Goal: Information Seeking & Learning: Learn about a topic

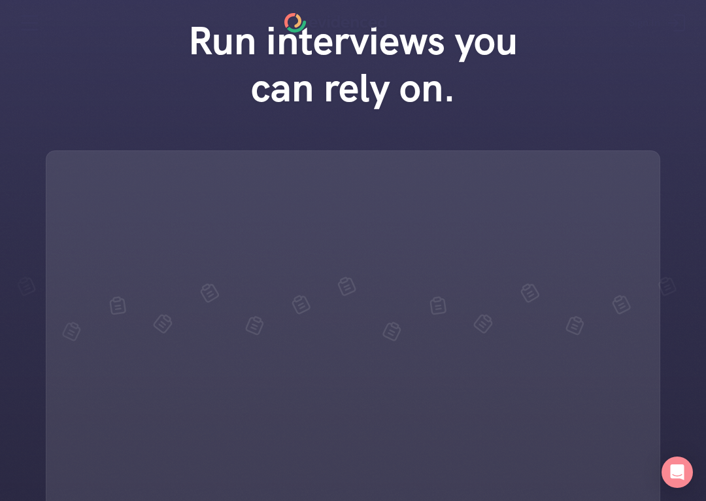
scroll to position [76, 0]
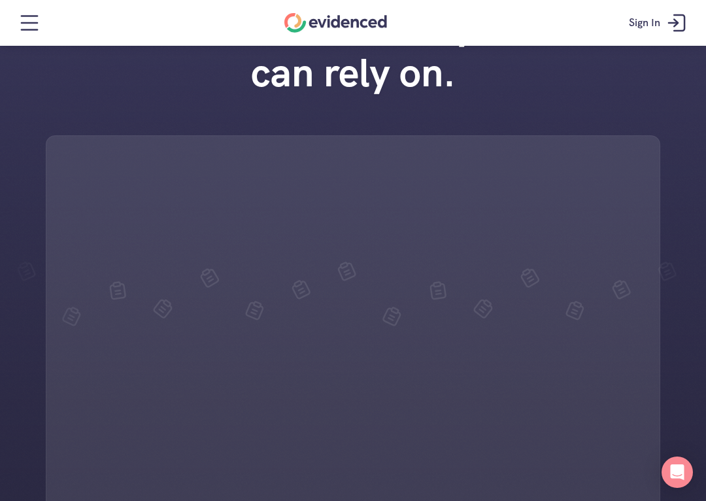
click at [269, 496] on div at bounding box center [353, 333] width 614 height 397
click at [263, 495] on div at bounding box center [353, 333] width 614 height 397
click at [263, 494] on div at bounding box center [353, 333] width 614 height 397
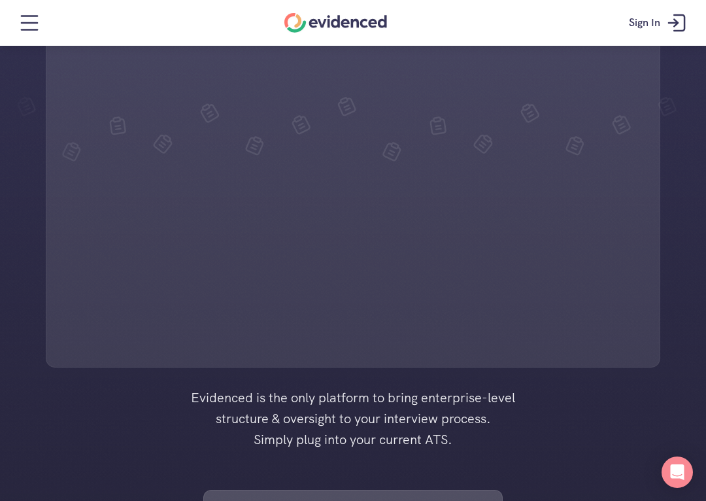
scroll to position [242, 0]
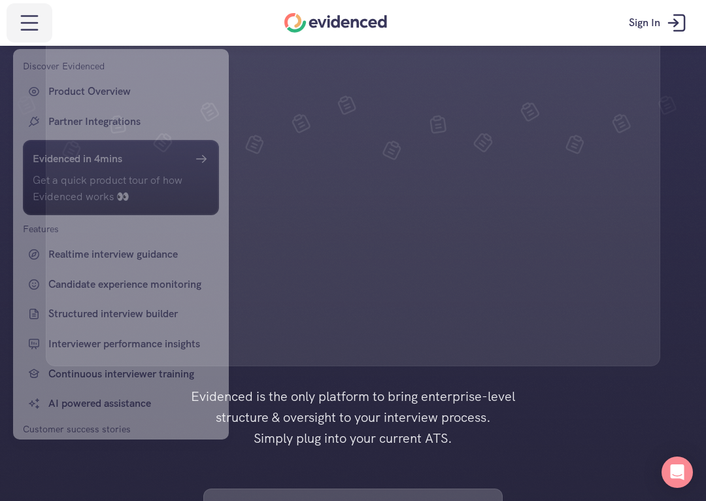
click at [36, 11] on div at bounding box center [353, 250] width 706 height 501
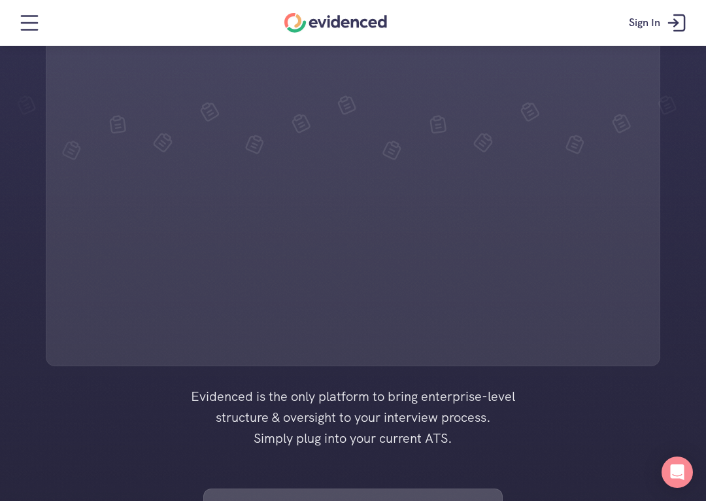
click at [614, 203] on div at bounding box center [353, 167] width 614 height 397
click at [688, 499] on div at bounding box center [353, 434] width 706 height 1353
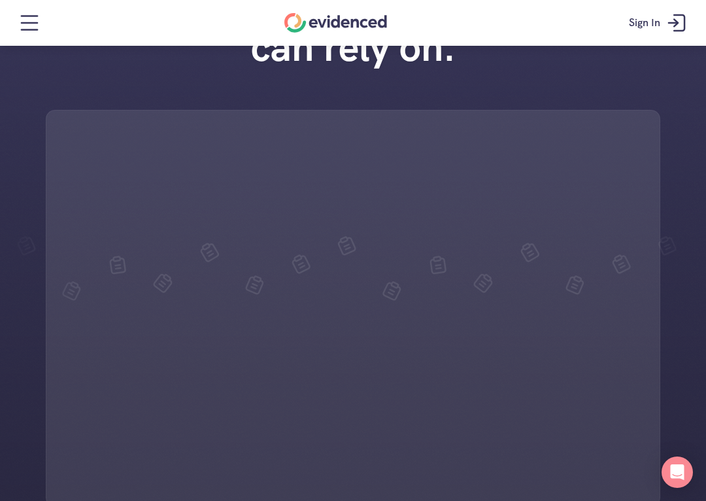
scroll to position [101, 0]
click at [683, 477] on icon "Open Intercom Messenger" at bounding box center [677, 472] width 14 height 16
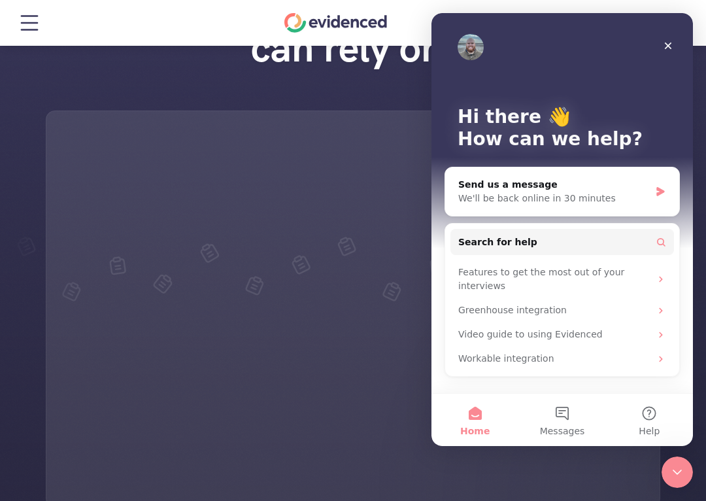
scroll to position [0, 0]
click at [676, 42] on div "Close" at bounding box center [668, 46] width 24 height 24
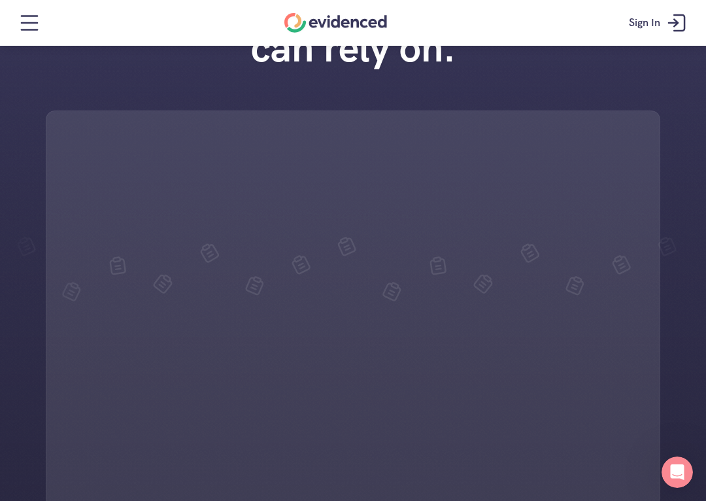
click at [700, 499] on div "Run interviews you can rely on." at bounding box center [353, 235] width 706 height 543
click at [665, 314] on div "Run interviews you can rely on." at bounding box center [353, 235] width 706 height 543
click at [661, 102] on div "Run interviews you can rely on." at bounding box center [353, 235] width 706 height 543
click at [674, 77] on div "Run interviews you can rely on." at bounding box center [353, 235] width 706 height 543
click at [591, 42] on nav "Sign In" at bounding box center [353, 23] width 706 height 46
